Goal: Transaction & Acquisition: Purchase product/service

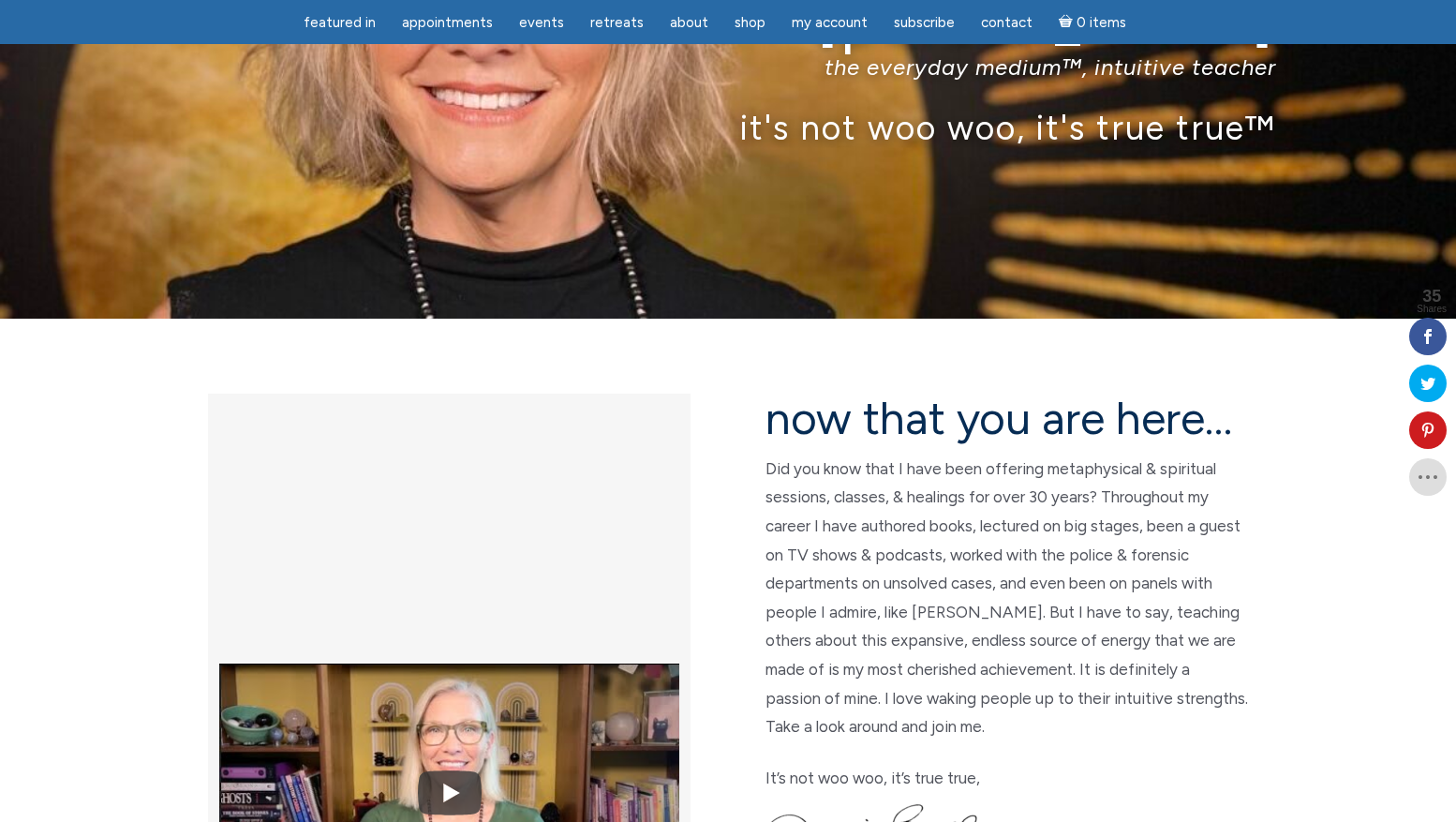
scroll to position [281, 0]
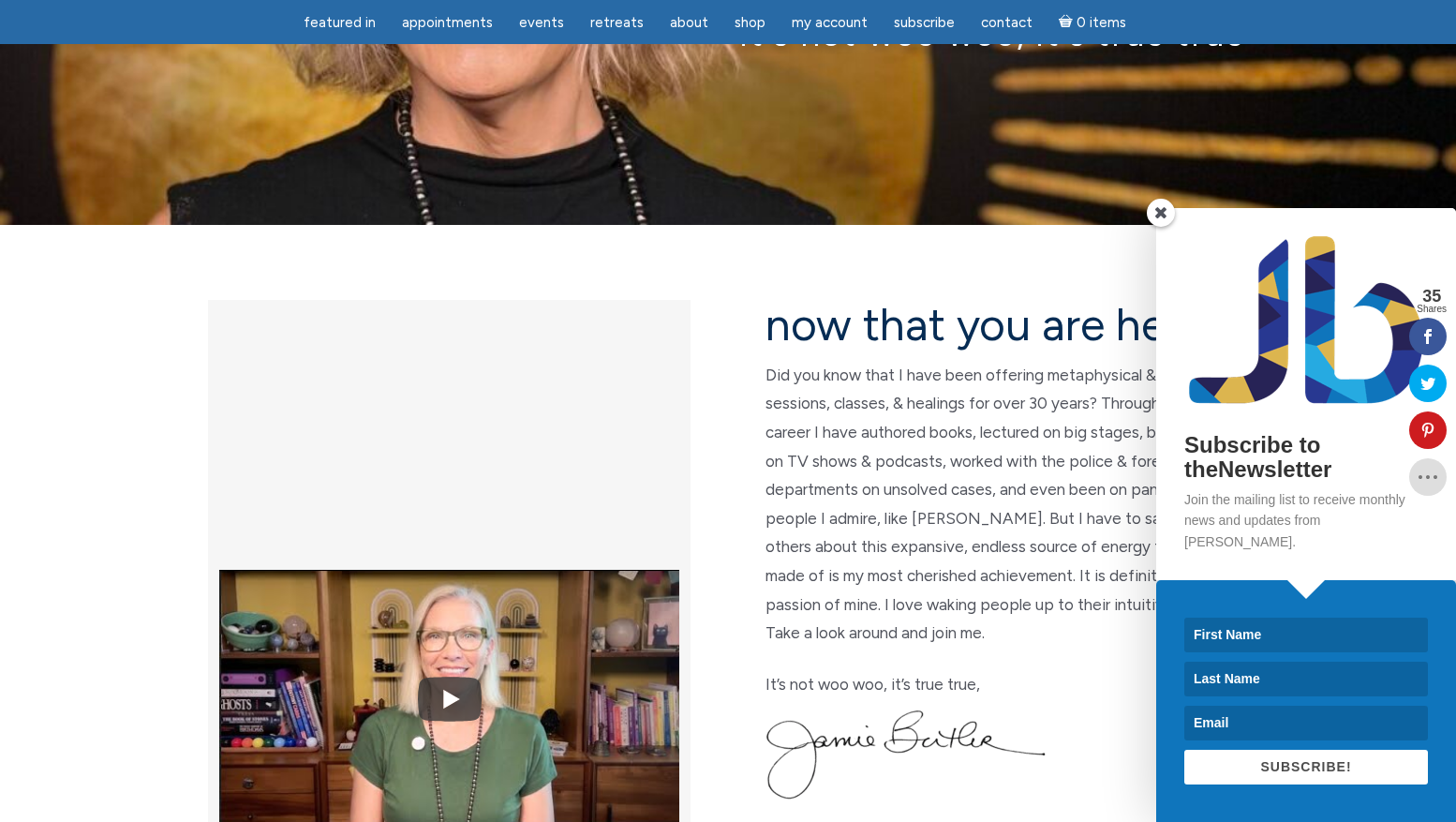
click at [1162, 227] on span at bounding box center [1161, 213] width 29 height 29
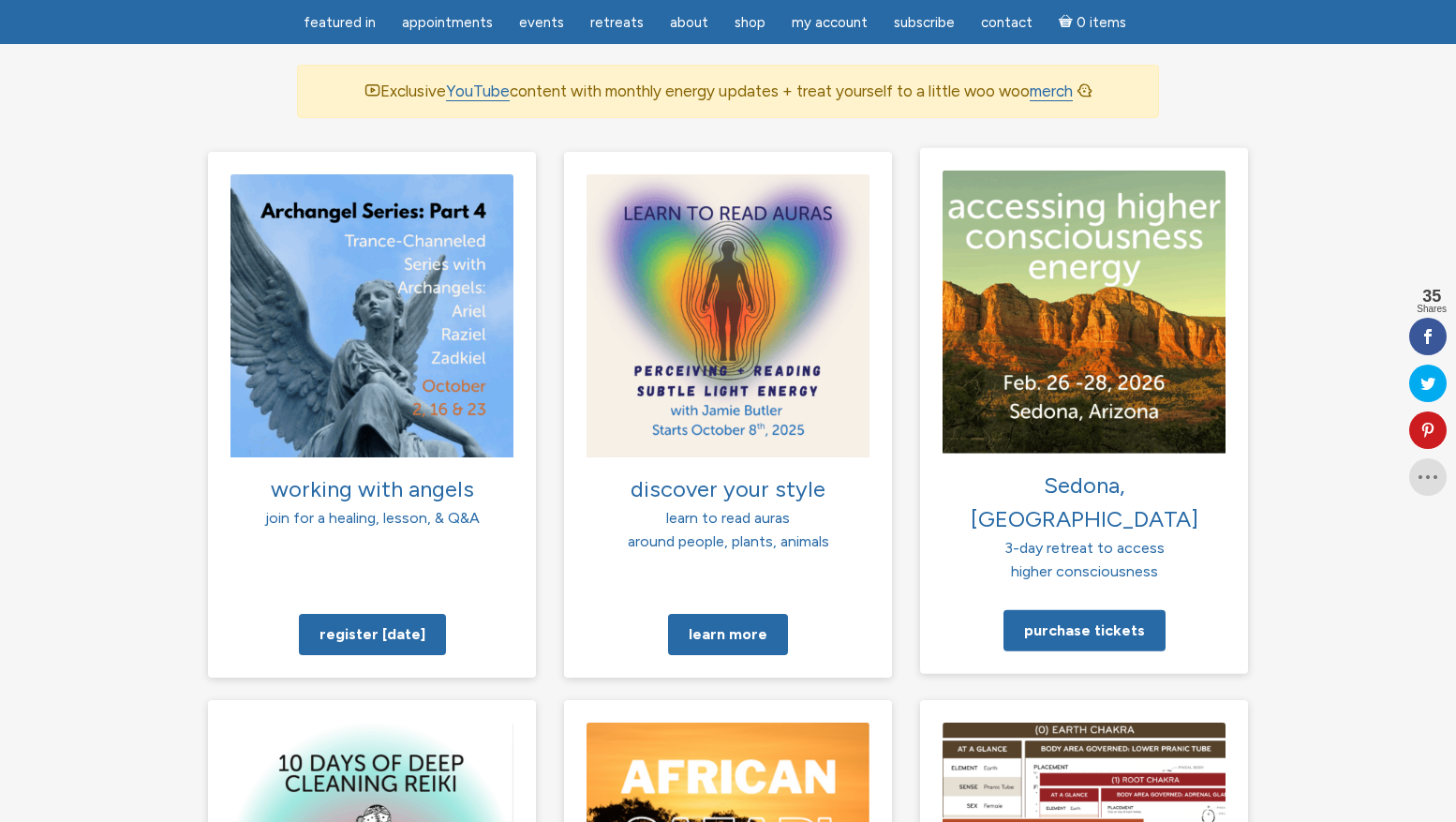
scroll to position [1687, 0]
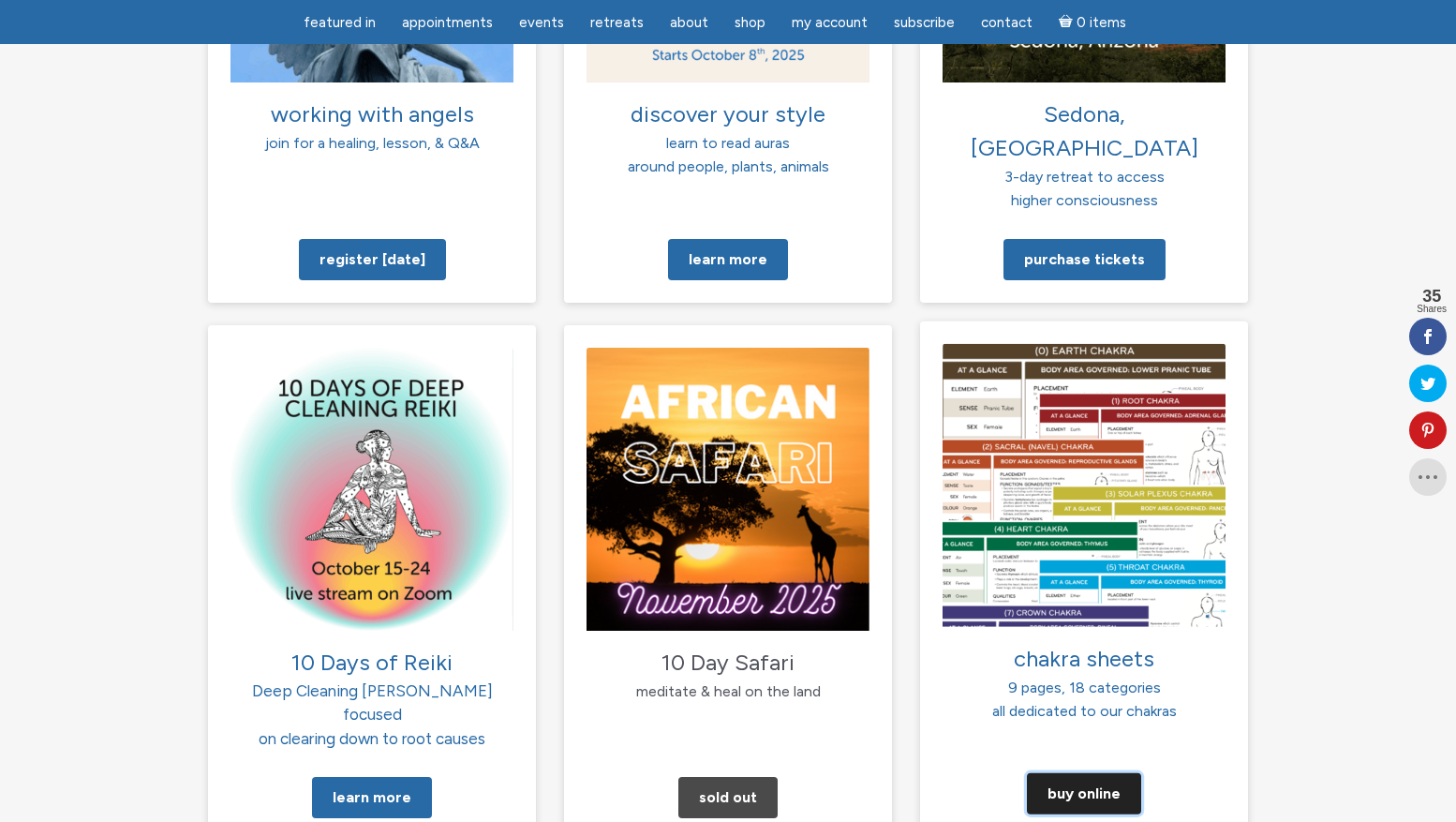
click at [1092, 773] on link "Buy Online" at bounding box center [1084, 793] width 114 height 41
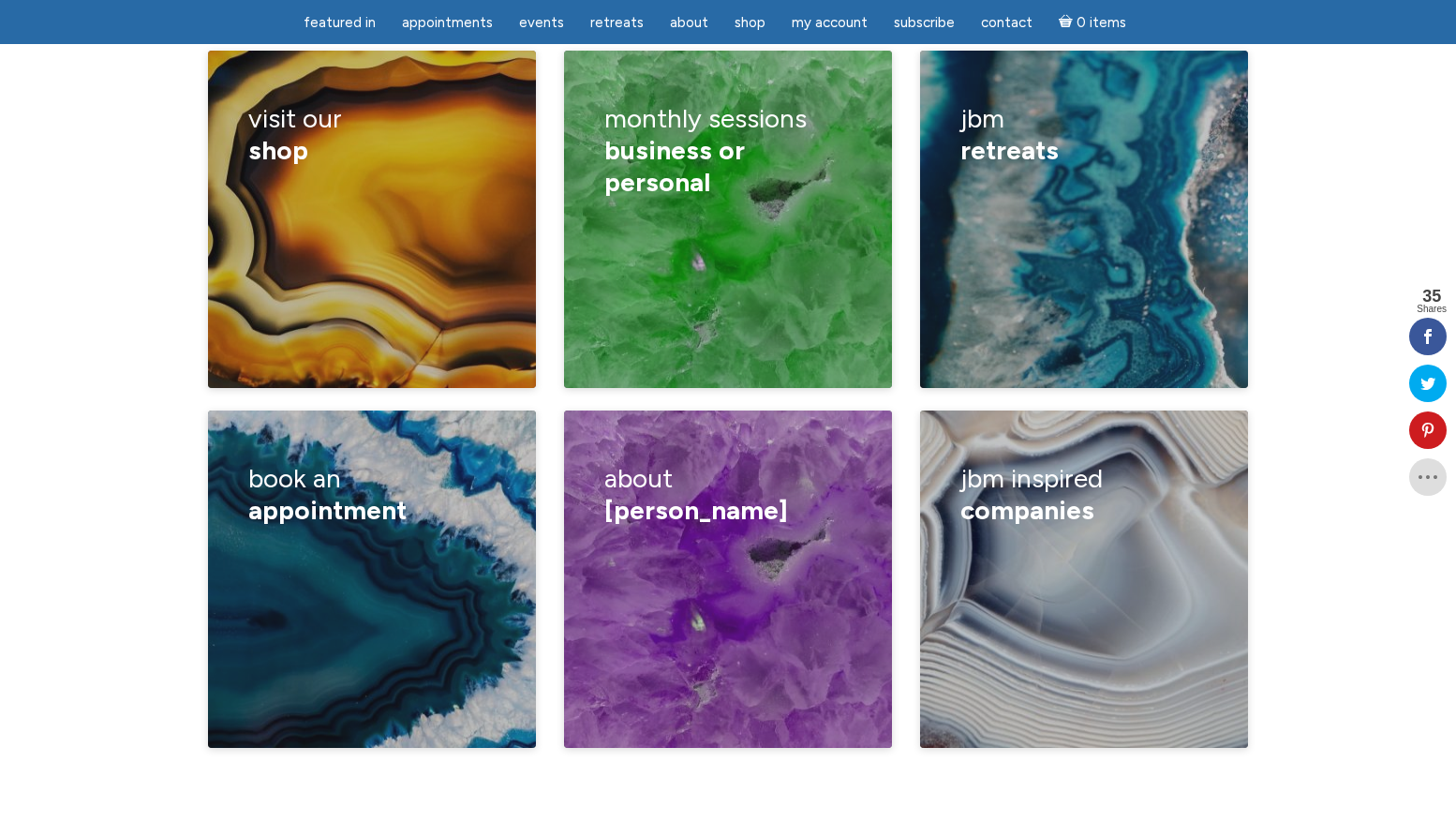
scroll to position [3186, 0]
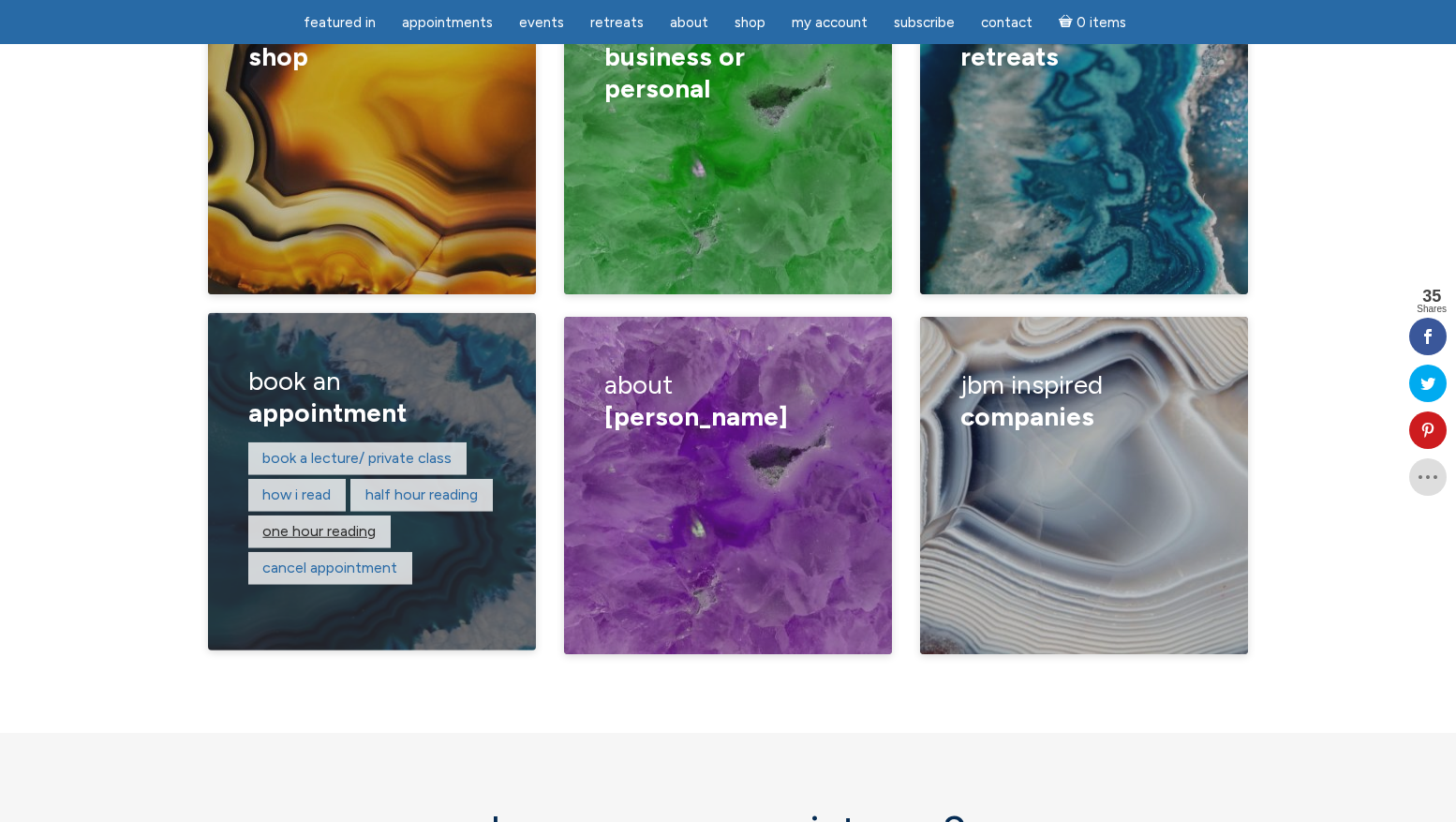
click at [325, 522] on link "One hour reading" at bounding box center [319, 531] width 113 height 18
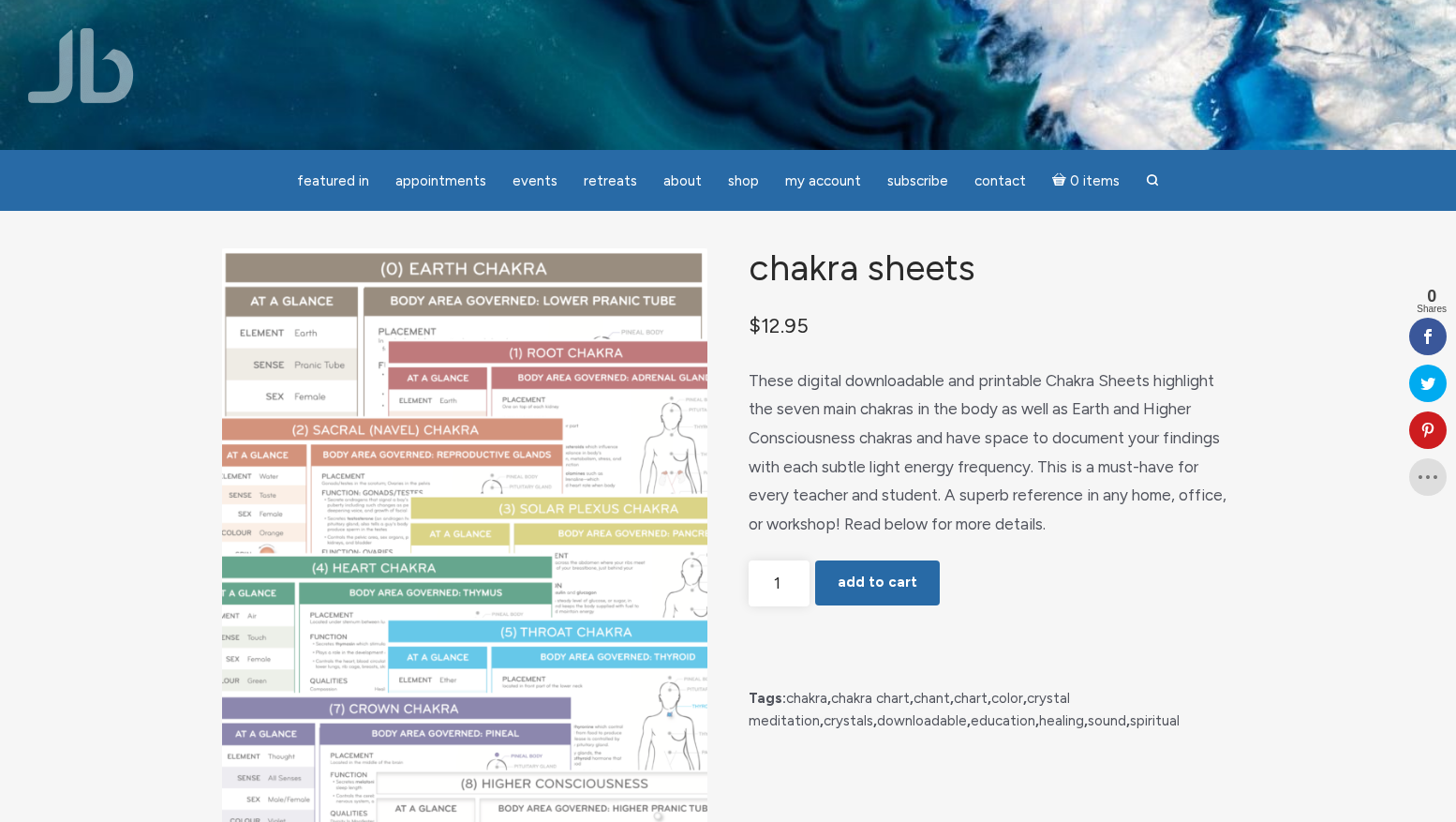
click at [389, 547] on img "main" at bounding box center [465, 563] width 486 height 629
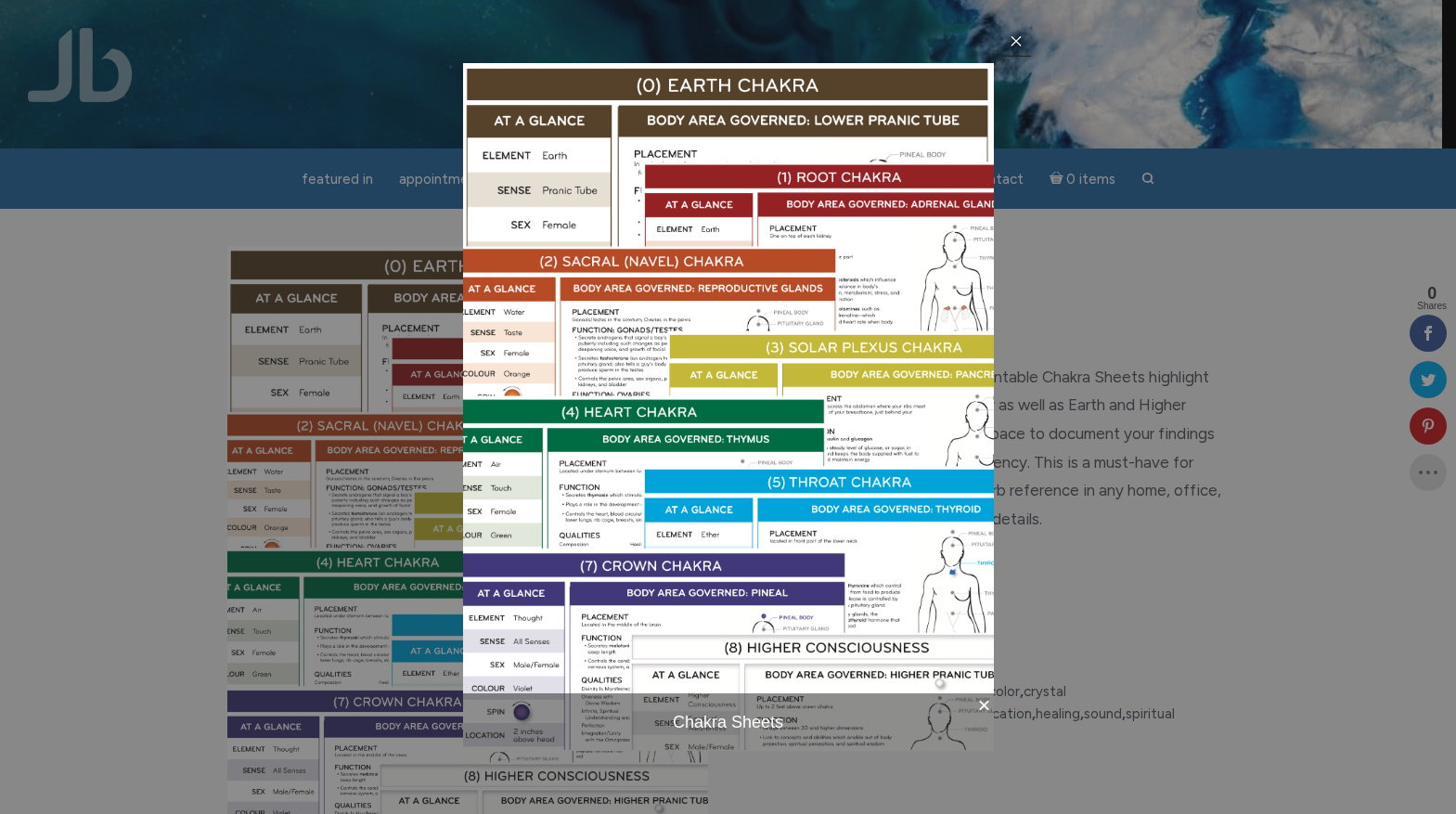
click at [1018, 42] on icon at bounding box center [1017, 41] width 15 height 15
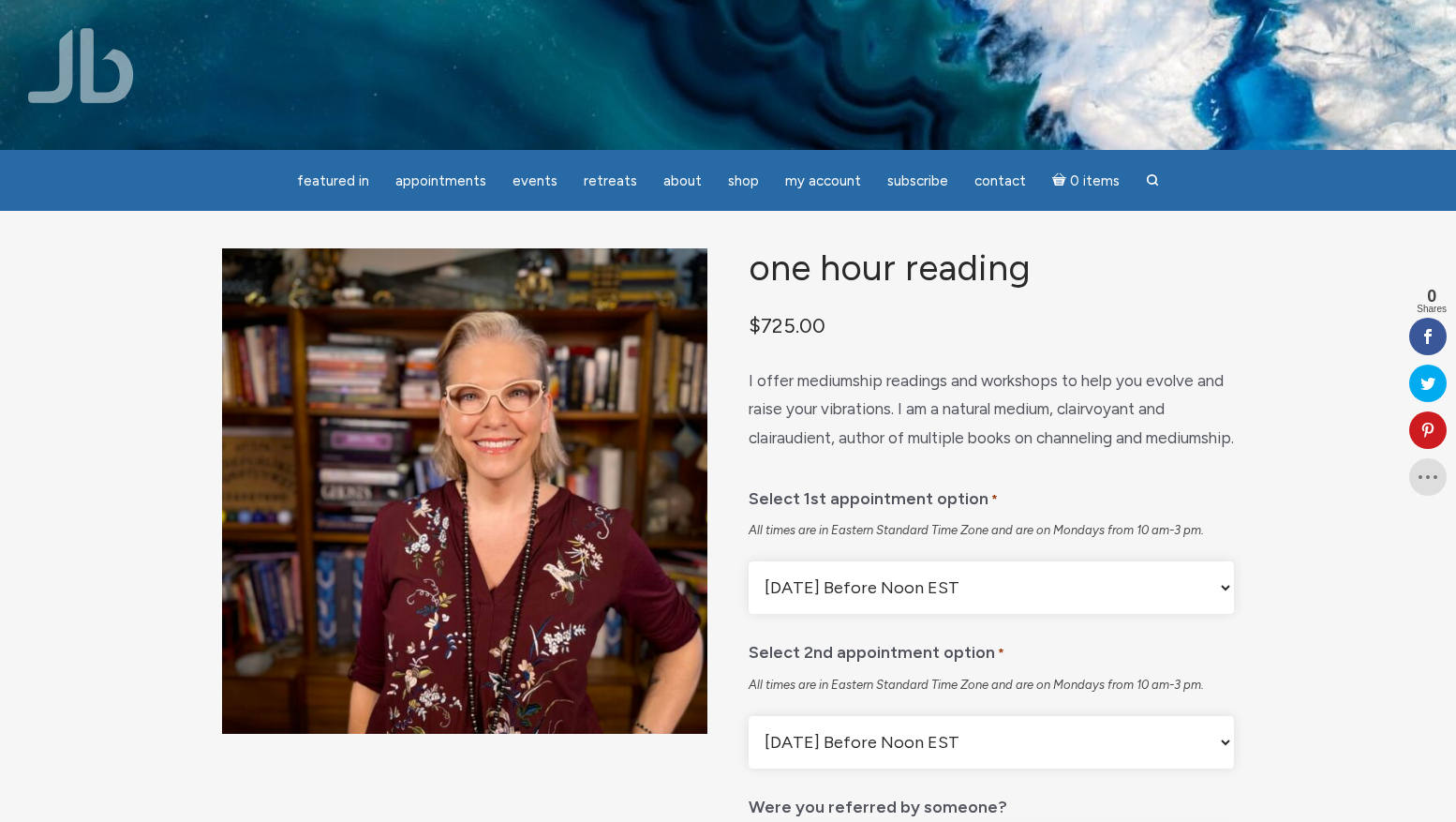
click at [1221, 604] on select "Monday Before Noon EST Monday After Noon EST First Available" at bounding box center [991, 587] width 486 height 52
select select "First Available"
click at [748, 580] on select "Monday Before Noon EST Monday After Noon EST First Available" at bounding box center [991, 587] width 486 height 52
